Goal: Task Accomplishment & Management: Manage account settings

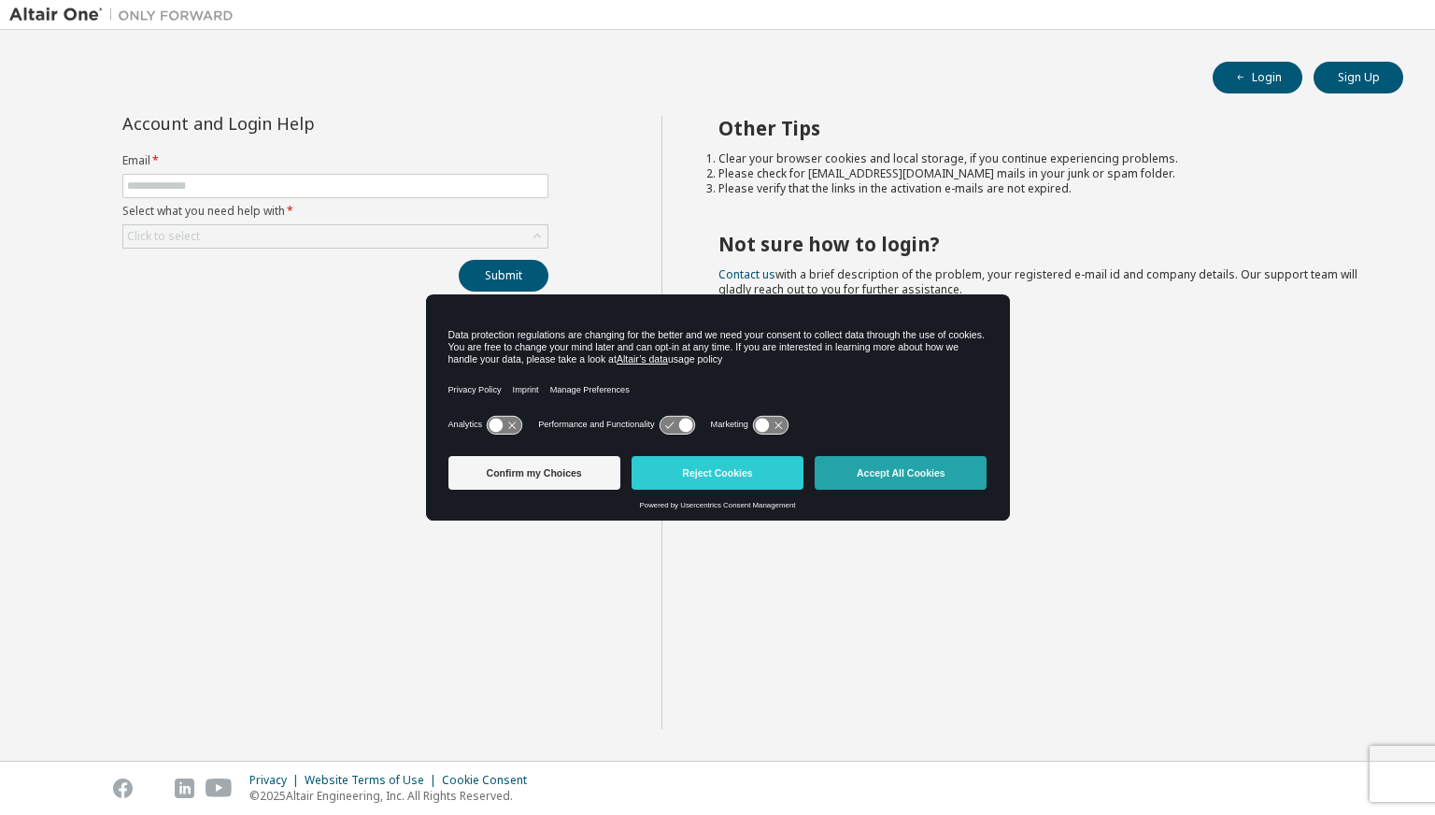
click at [882, 479] on button "Accept All Cookies" at bounding box center [901, 473] width 172 height 34
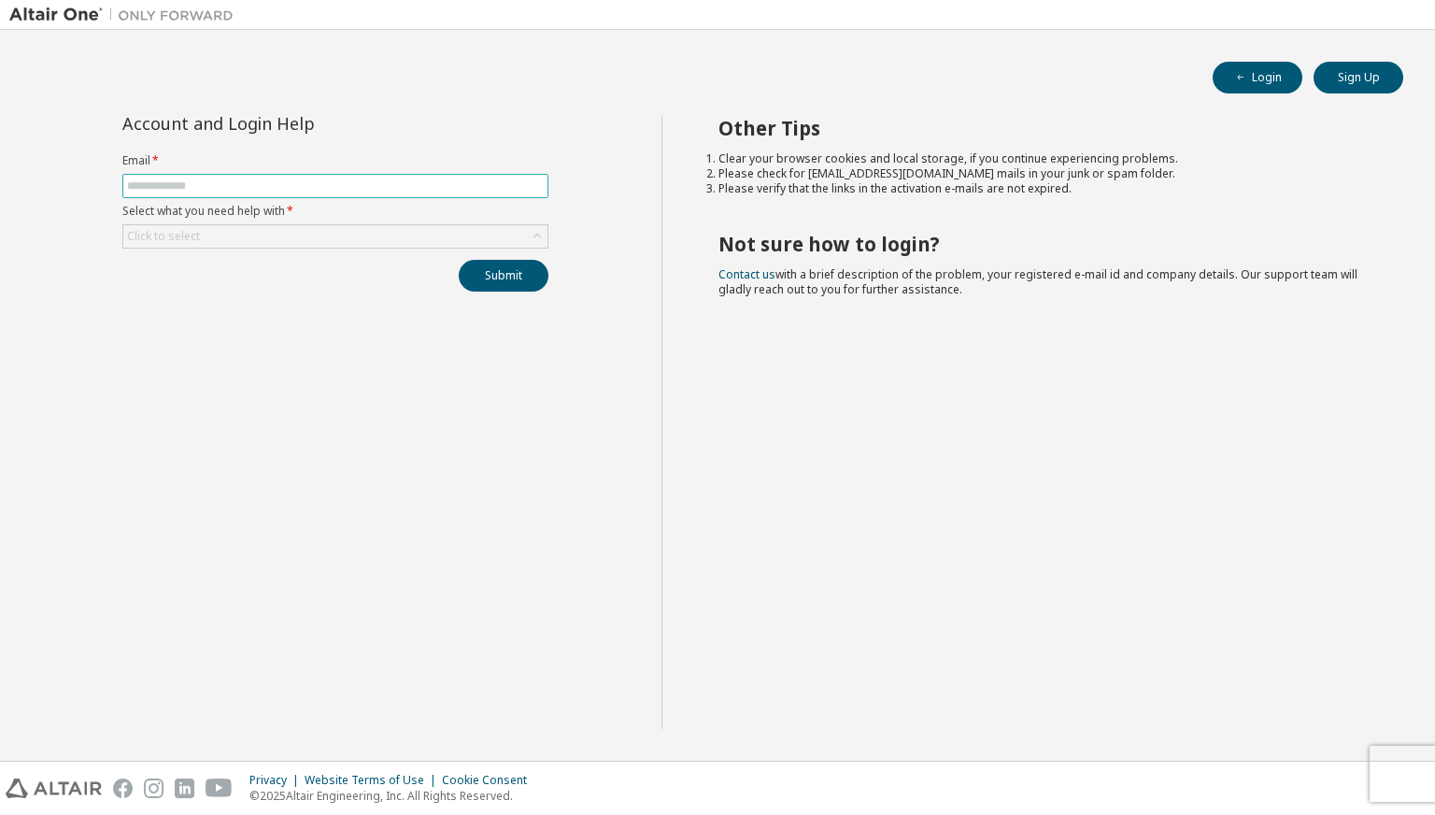
click at [435, 184] on input "text" at bounding box center [335, 185] width 417 height 15
drag, startPoint x: 435, startPoint y: 184, endPoint x: 455, endPoint y: 190, distance: 20.4
click at [455, 190] on input "text" at bounding box center [335, 185] width 417 height 15
type input "**********"
click at [385, 228] on div "Click to select" at bounding box center [335, 236] width 424 height 22
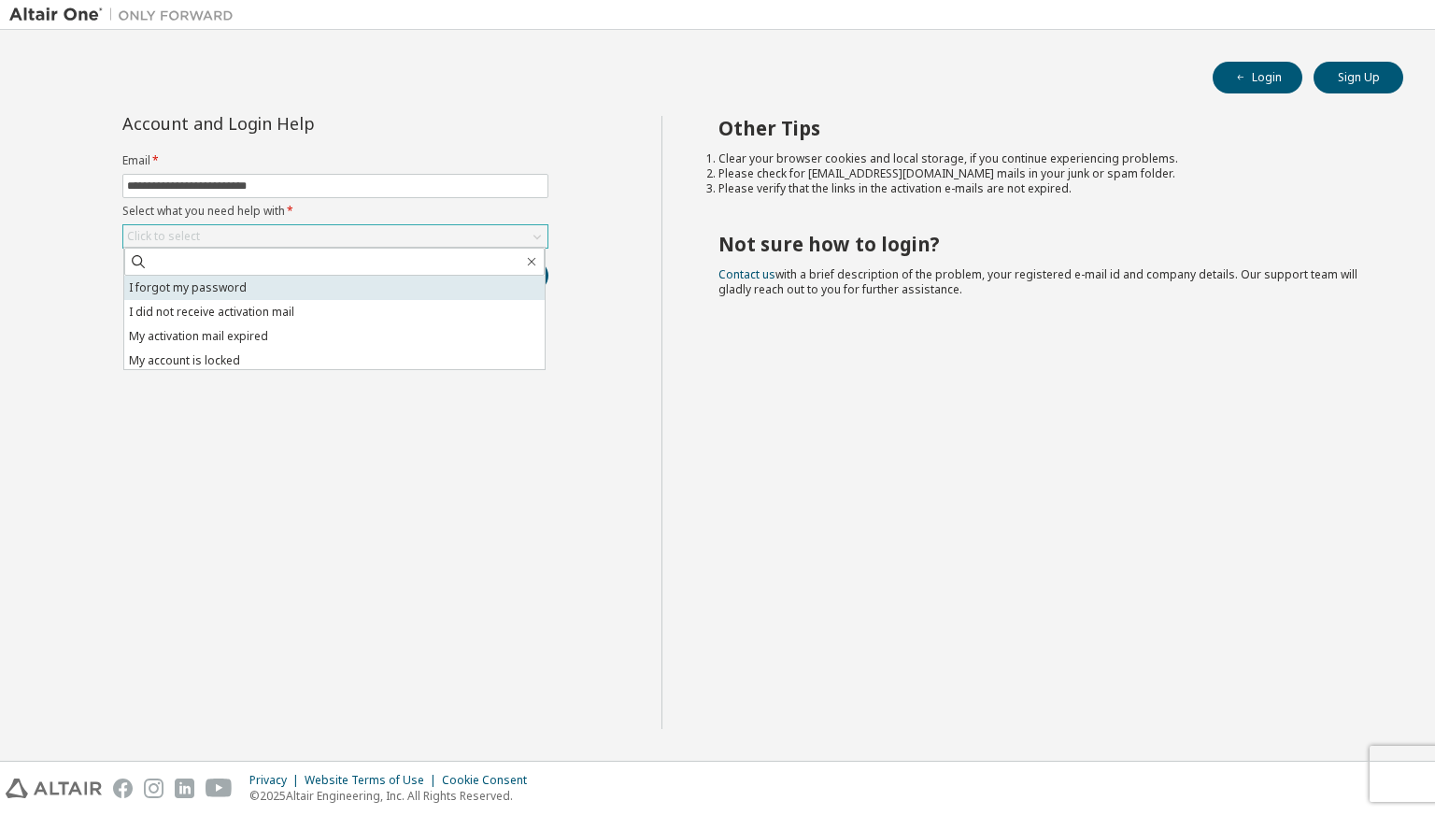
click at [351, 290] on li "I forgot my password" at bounding box center [334, 288] width 420 height 24
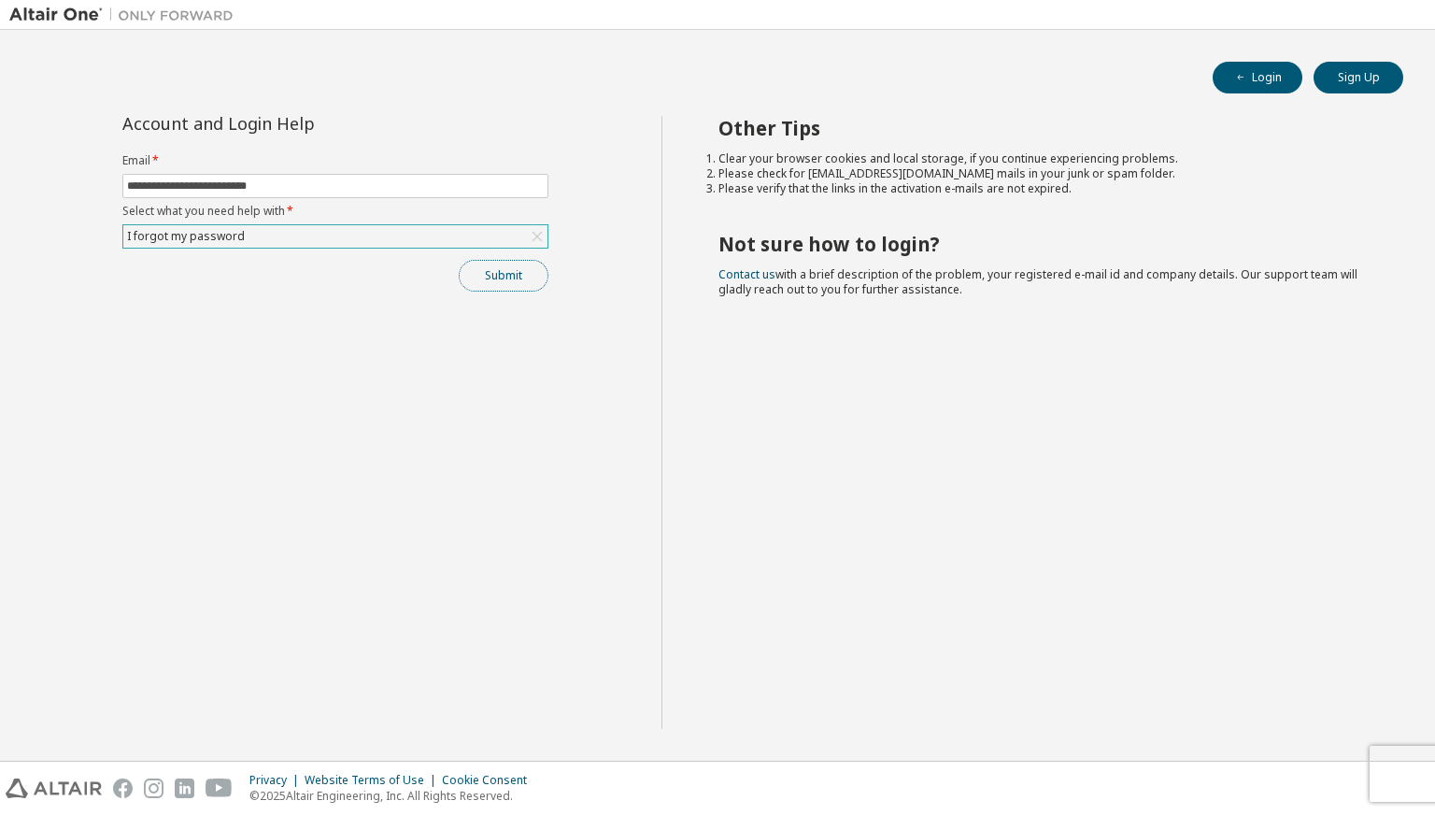
click at [491, 263] on button "Submit" at bounding box center [504, 276] width 90 height 32
click at [1418, 696] on div "Other Tips Clear your browser cookies and local storage, if you continue experi…" at bounding box center [1044, 422] width 765 height 613
click at [1425, 691] on div "Other Tips Clear your browser cookies and local storage, if you continue experi…" at bounding box center [1044, 422] width 765 height 613
click at [1287, 64] on button "Login" at bounding box center [1258, 78] width 90 height 32
